Goal: Information Seeking & Learning: Learn about a topic

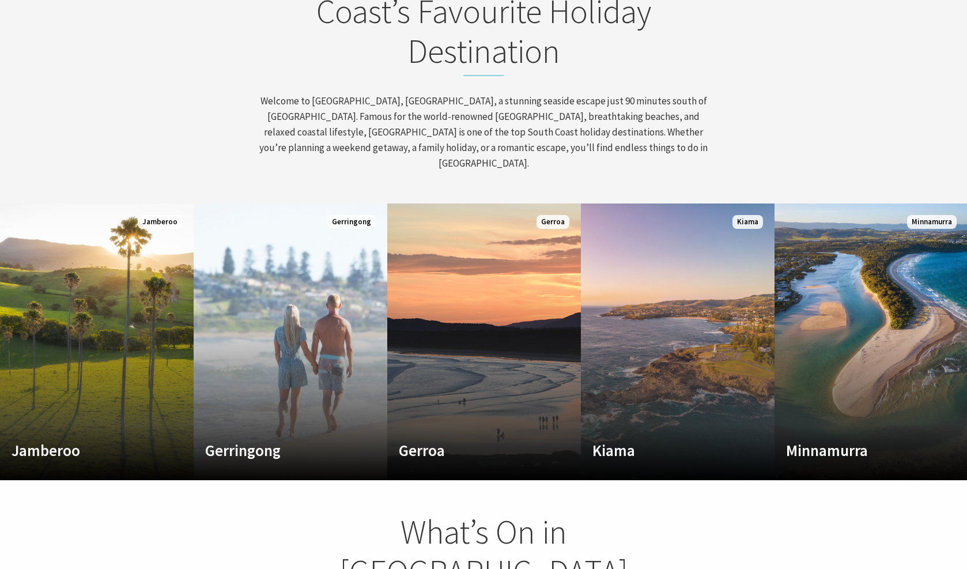
scroll to position [557, 0]
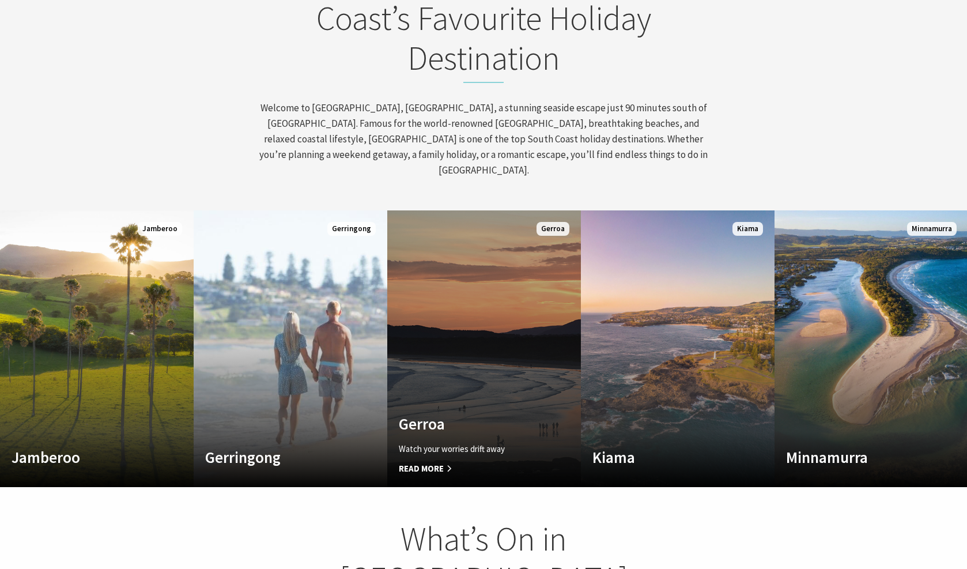
click at [420, 461] on span "Read More" at bounding box center [470, 468] width 142 height 14
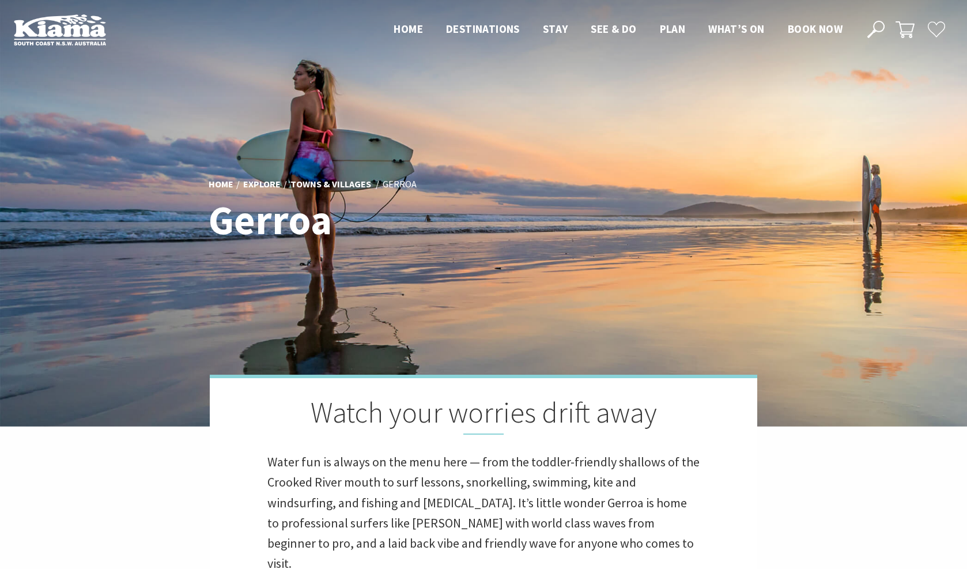
drag, startPoint x: 880, startPoint y: 26, endPoint x: 814, endPoint y: 40, distance: 67.8
click at [880, 26] on icon at bounding box center [875, 29] width 17 height 17
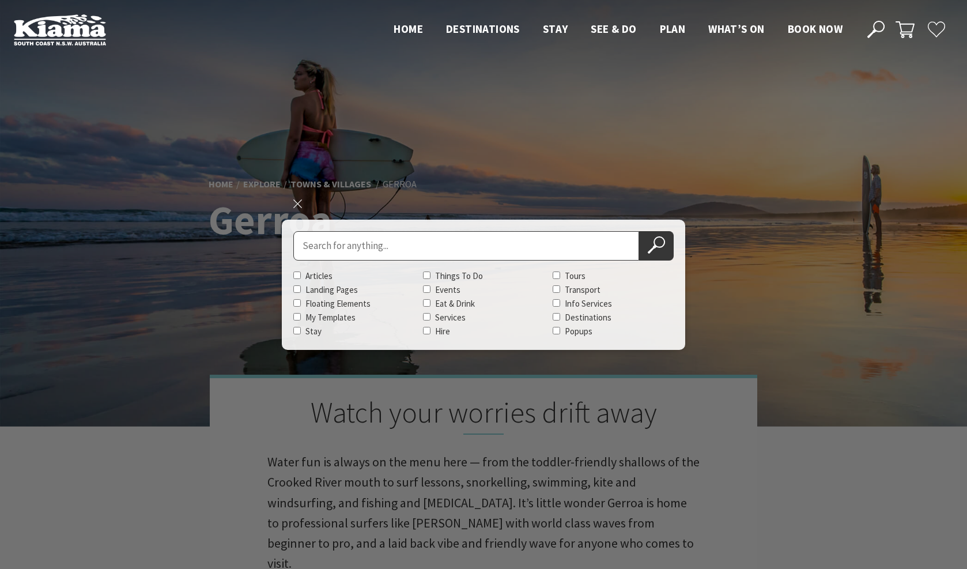
click at [434, 251] on input "Search for" at bounding box center [466, 245] width 346 height 29
type input "werri beach"
click at [639, 231] on button "Search Now" at bounding box center [656, 245] width 35 height 29
click at [655, 247] on use at bounding box center [655, 244] width 17 height 17
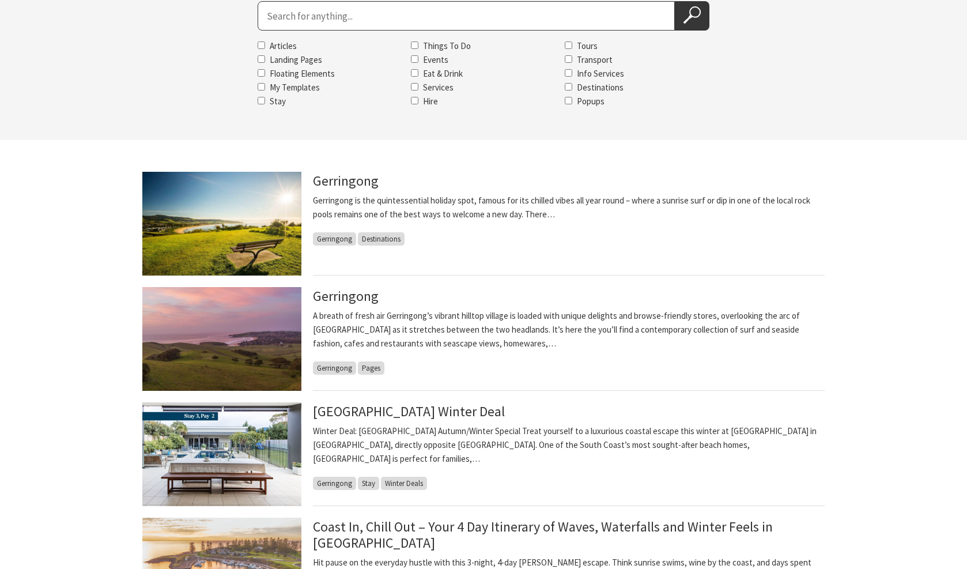
scroll to position [180, 0]
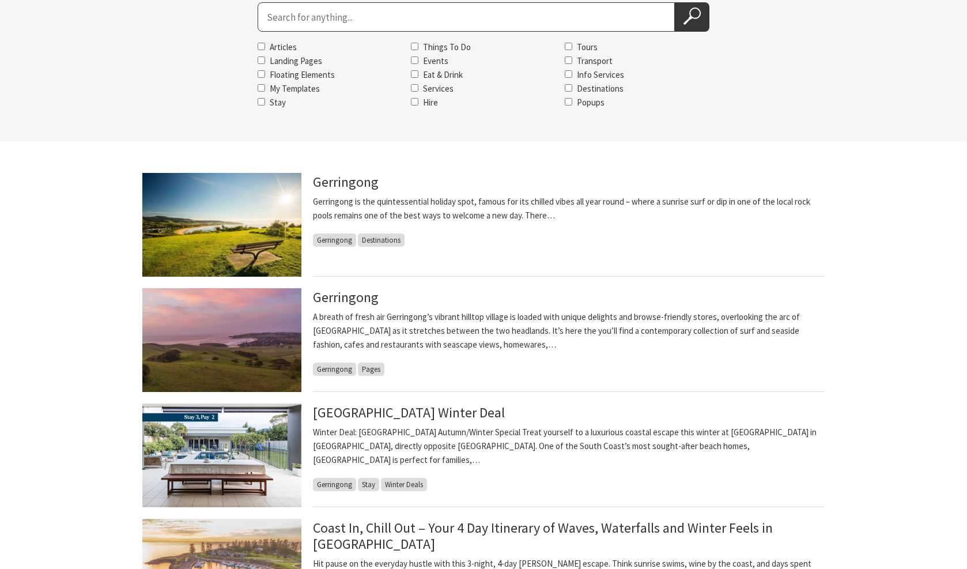
click at [325, 373] on span "Gerringong" at bounding box center [334, 368] width 43 height 13
click at [229, 329] on img at bounding box center [221, 340] width 159 height 104
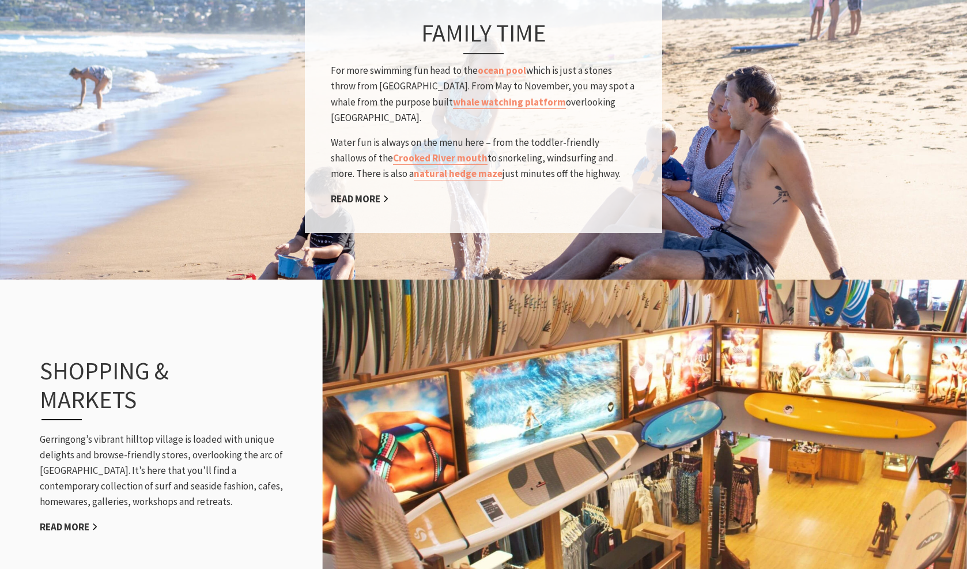
scroll to position [1111, 0]
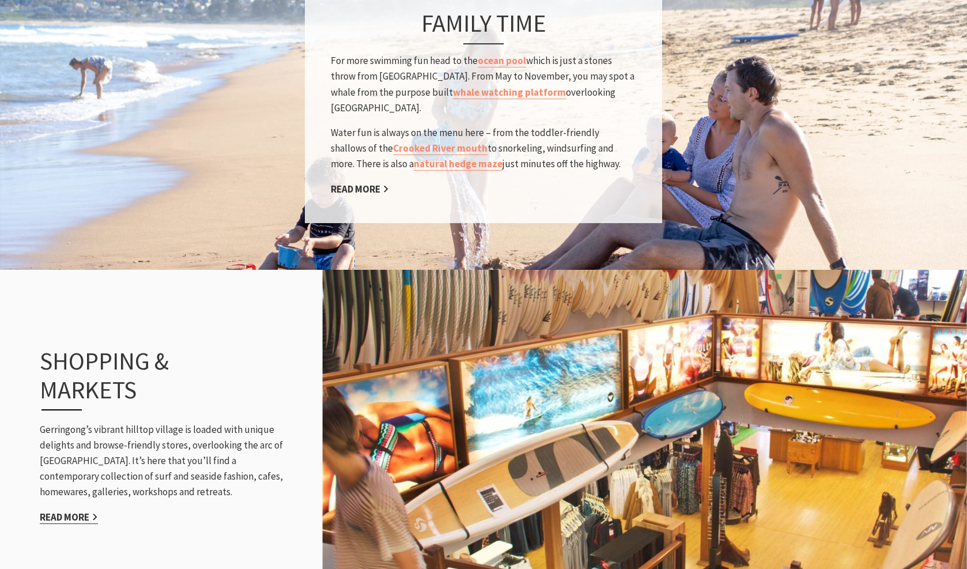
click at [88, 510] on link "Read More" at bounding box center [69, 516] width 58 height 13
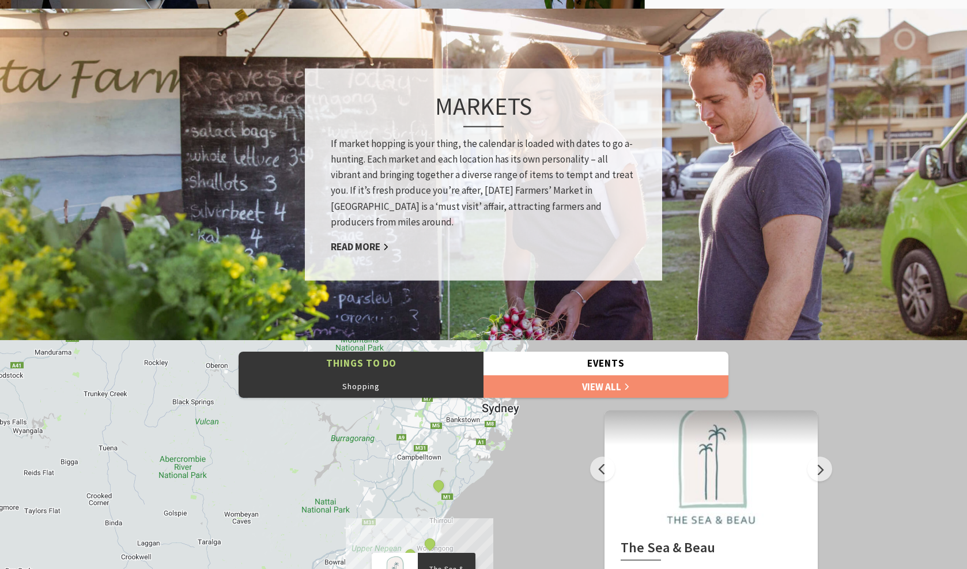
scroll to position [918, 0]
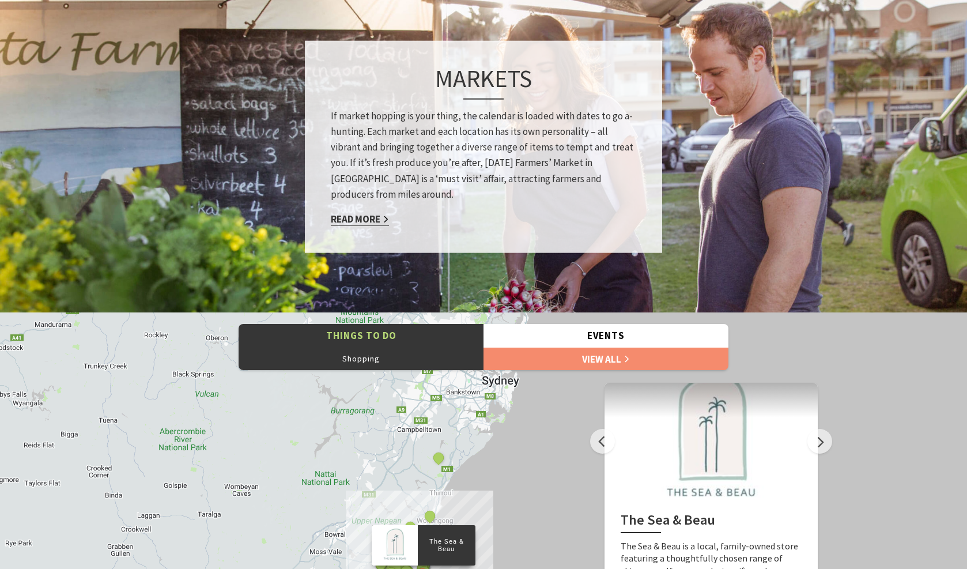
click at [372, 218] on link "Read More" at bounding box center [360, 219] width 58 height 13
